Goal: Ask a question

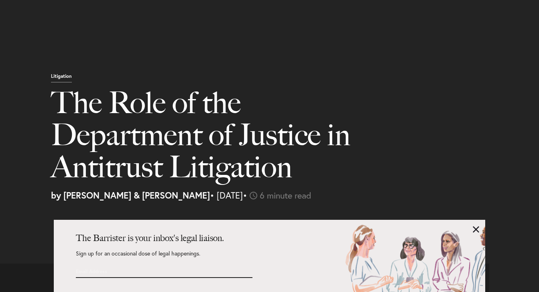
select select "US"
select select "Austin"
select select "Business and Civil Litigation"
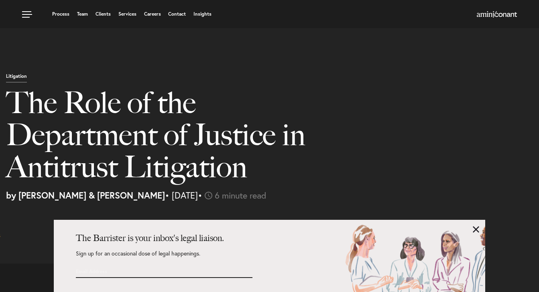
scroll to position [1086, 0]
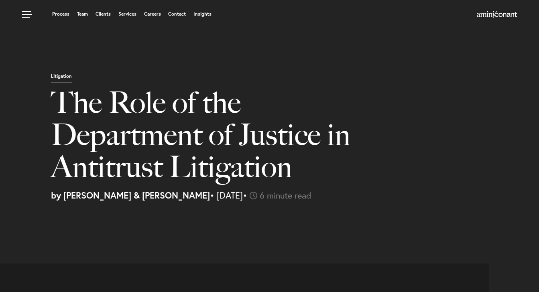
select select "US"
select select "Austin"
select select "Business and Civil Litigation"
